Goal: Check status

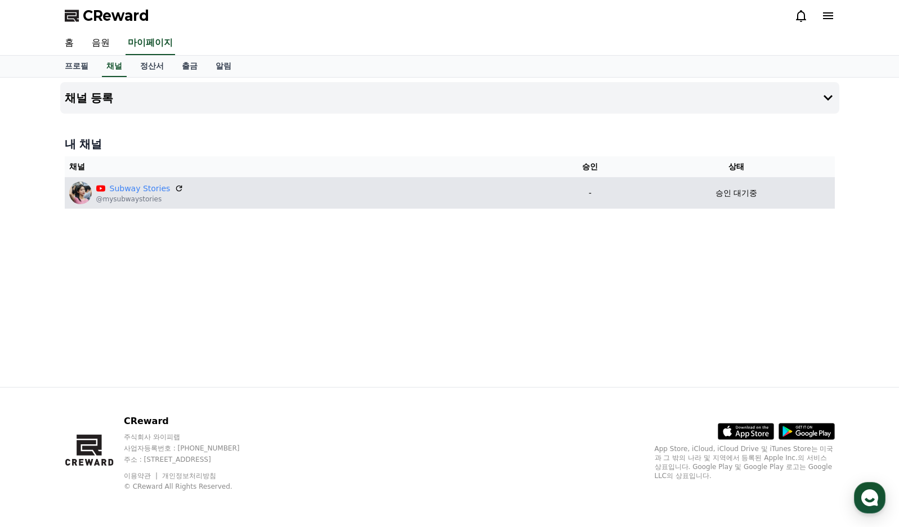
click at [731, 192] on p "승인 대기중" at bounding box center [736, 193] width 42 height 12
click at [611, 203] on td "-" at bounding box center [590, 193] width 96 height 32
